Goal: Find specific page/section: Find specific page/section

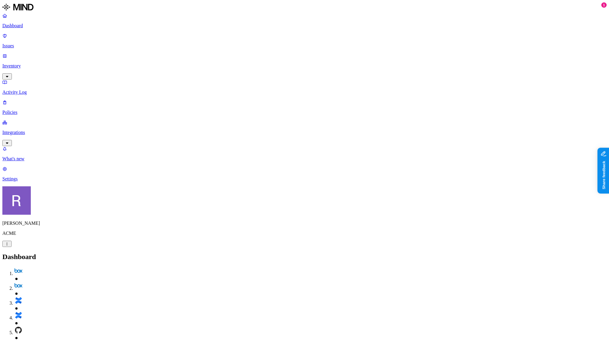
click at [46, 53] on link "Inventory" at bounding box center [304, 65] width 604 height 25
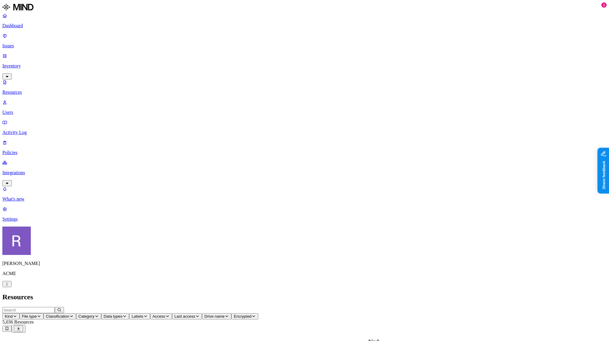
click at [129, 314] on button "Data types" at bounding box center [115, 317] width 28 height 6
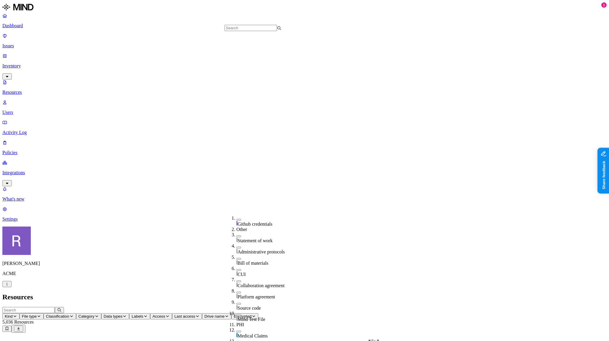
scroll to position [230, 0]
click at [28, 40] on link "Issues" at bounding box center [304, 40] width 604 height 15
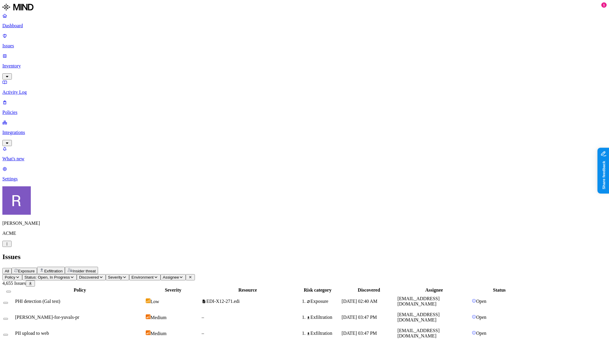
click at [35, 269] on span "Exposure" at bounding box center [26, 271] width 17 height 4
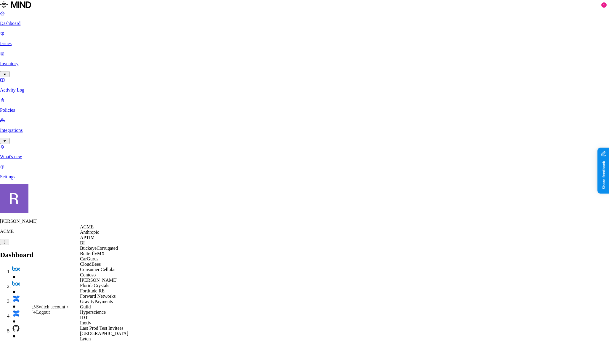
scroll to position [189, 0]
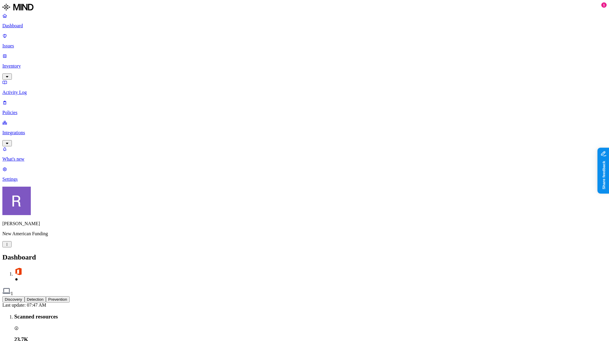
click at [23, 63] on p "Inventory" at bounding box center [304, 65] width 604 height 5
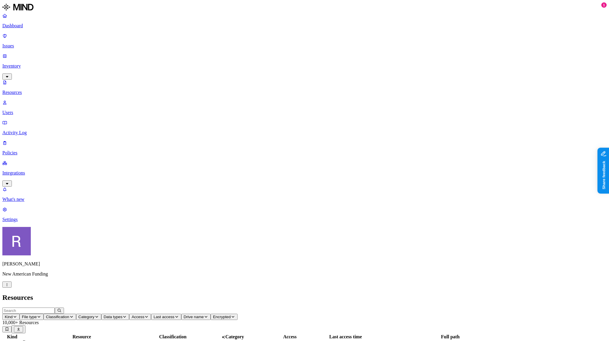
click at [149, 315] on icon "button" at bounding box center [146, 317] width 4 height 4
click at [274, 104] on span "External users" at bounding box center [273, 109] width 16 height 10
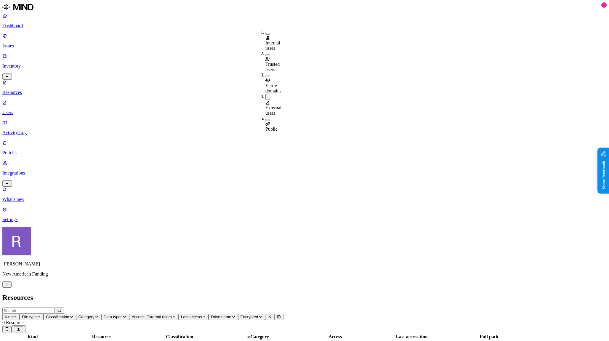
click at [265, 94] on button "button" at bounding box center [267, 97] width 5 height 6
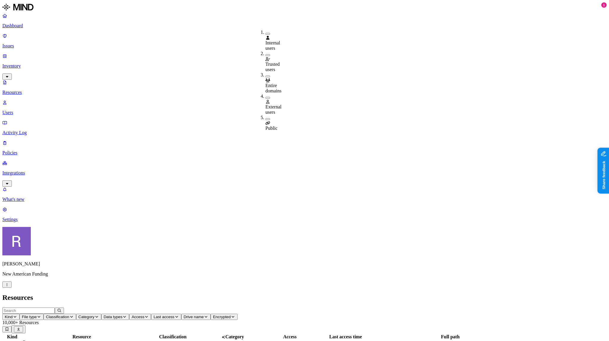
click at [69, 314] on span "Classification" at bounding box center [57, 316] width 23 height 4
click at [176, 35] on img at bounding box center [178, 37] width 5 height 5
